Goal: Transaction & Acquisition: Purchase product/service

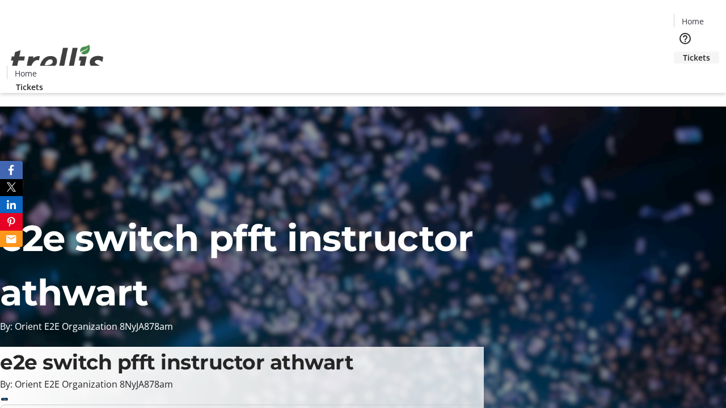
click at [683, 52] on span "Tickets" at bounding box center [696, 58] width 27 height 12
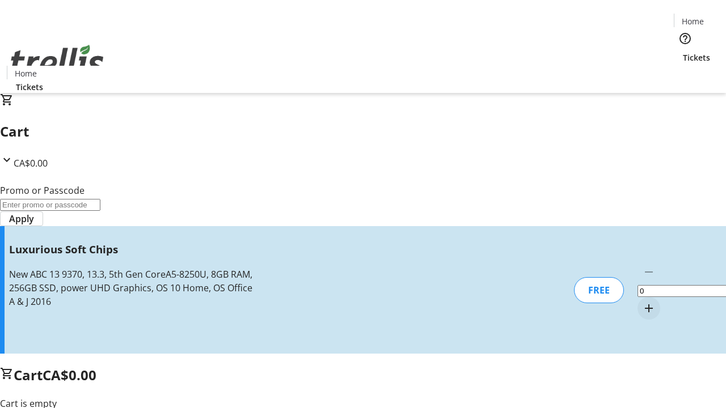
click at [642, 302] on mat-icon "Increment by one" at bounding box center [649, 309] width 14 height 14
type input "1"
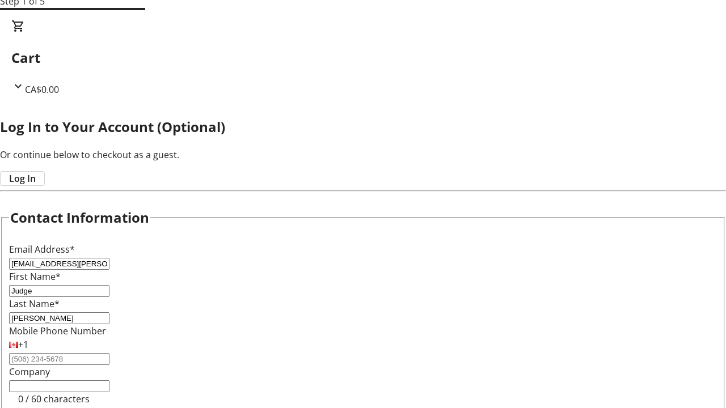
type input "[PERSON_NAME]"
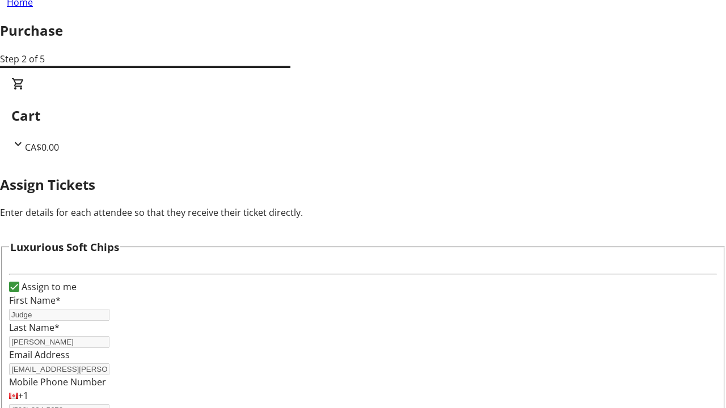
scroll to position [69, 0]
